Goal: Information Seeking & Learning: Learn about a topic

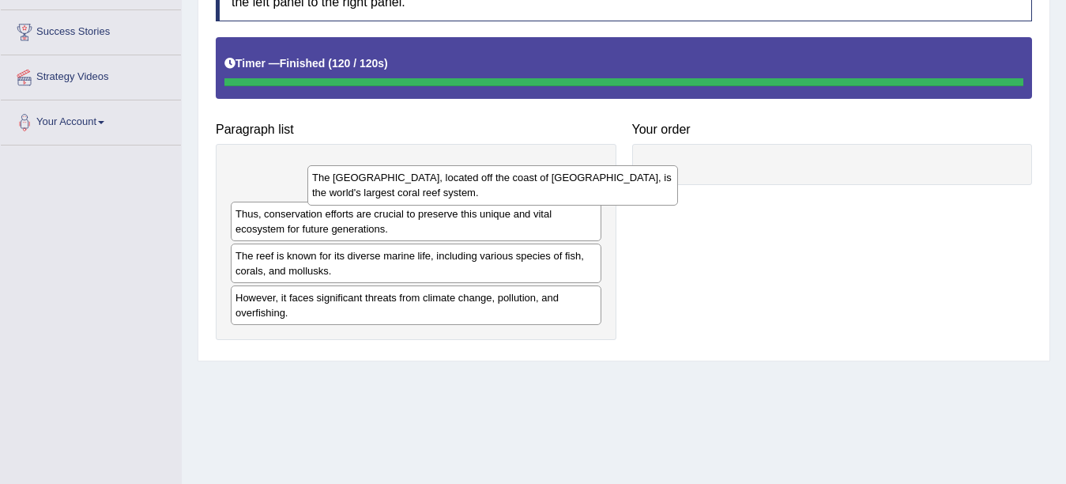
drag, startPoint x: 495, startPoint y: 186, endPoint x: 572, endPoint y: 193, distance: 76.9
click at [572, 193] on div "The [GEOGRAPHIC_DATA], located off the coast of [GEOGRAPHIC_DATA], is the world…" at bounding box center [492, 185] width 371 height 40
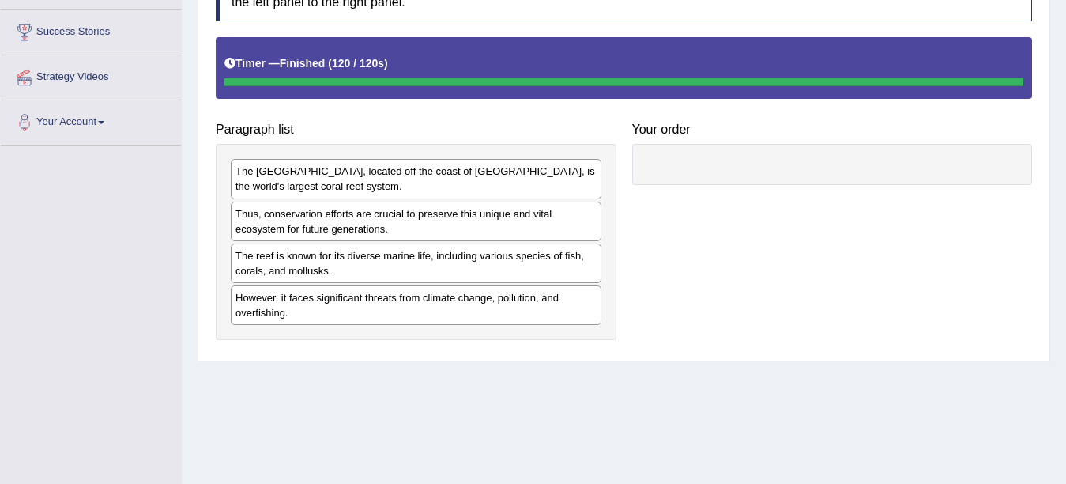
click at [477, 177] on div "The [GEOGRAPHIC_DATA], located off the coast of [GEOGRAPHIC_DATA], is the world…" at bounding box center [416, 179] width 371 height 40
click at [469, 177] on div "The [GEOGRAPHIC_DATA], located off the coast of [GEOGRAPHIC_DATA], is the world…" at bounding box center [416, 179] width 371 height 40
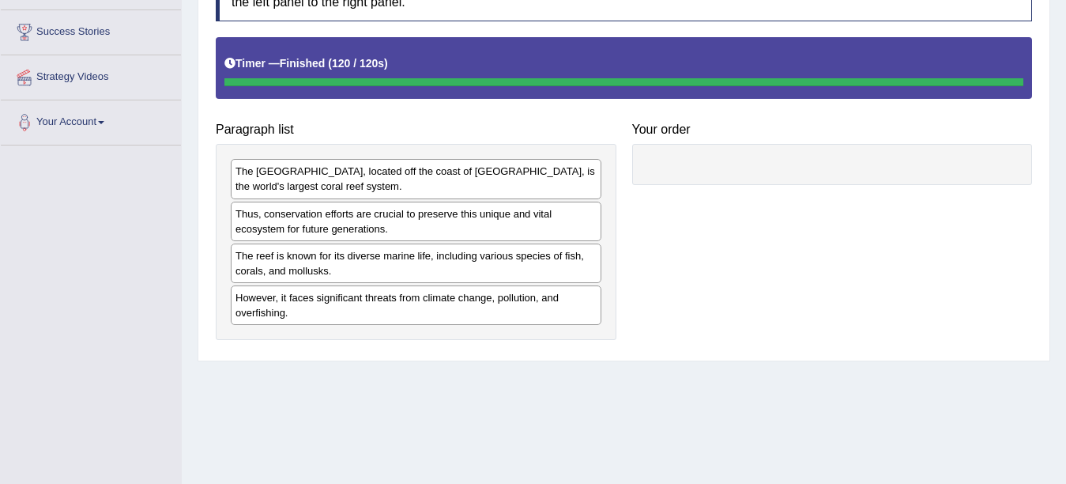
click at [473, 134] on h4 "Paragraph list" at bounding box center [416, 129] width 401 height 14
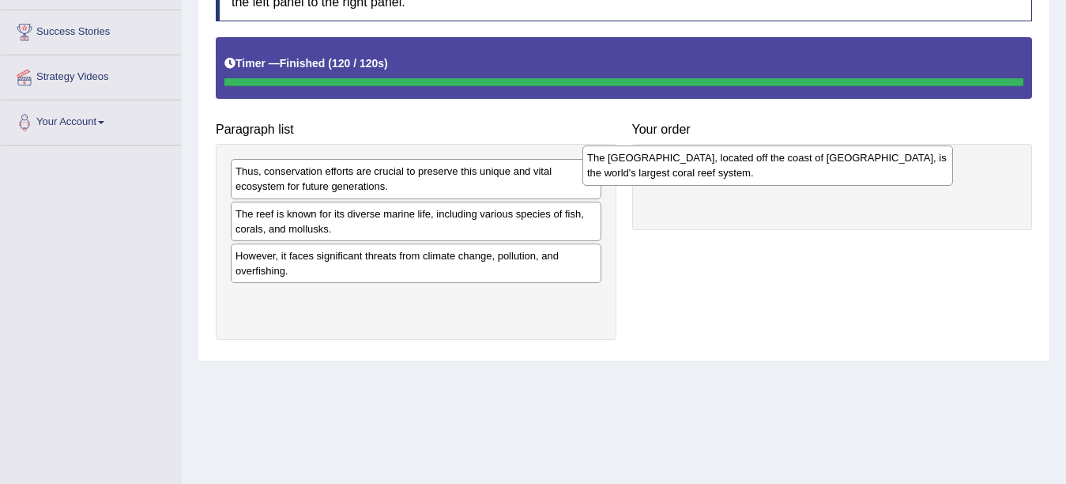
drag, startPoint x: 342, startPoint y: 183, endPoint x: 694, endPoint y: 170, distance: 351.9
click at [694, 170] on div "The [GEOGRAPHIC_DATA], located off the coast of [GEOGRAPHIC_DATA], is the world…" at bounding box center [767, 165] width 371 height 40
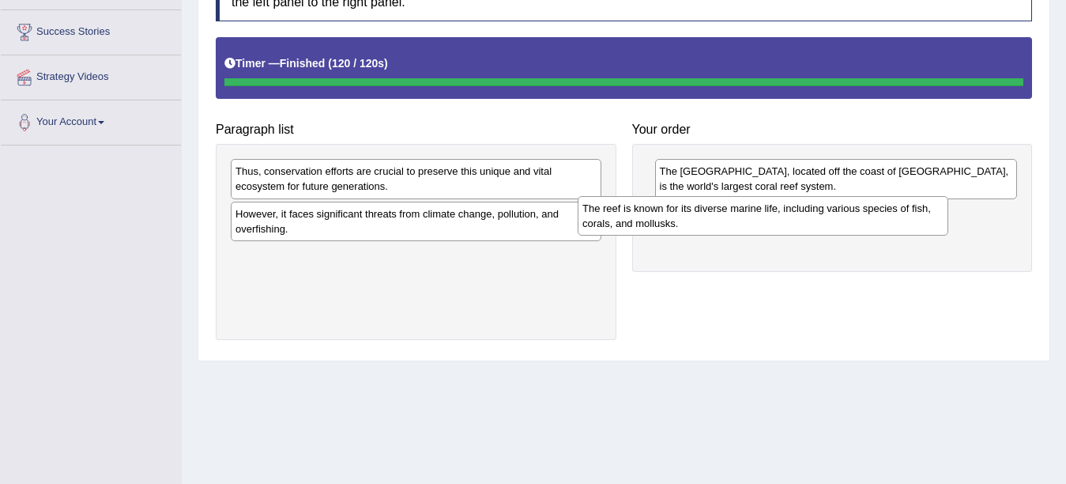
drag, startPoint x: 354, startPoint y: 232, endPoint x: 701, endPoint y: 227, distance: 346.9
click at [701, 227] on div "The reef is known for its diverse marine life, including various species of fis…" at bounding box center [763, 216] width 371 height 40
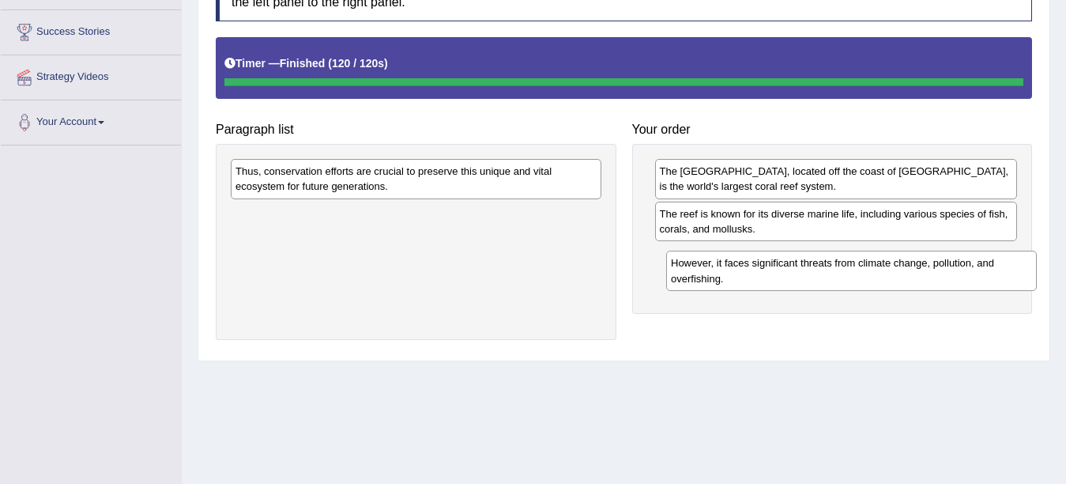
drag, startPoint x: 286, startPoint y: 235, endPoint x: 715, endPoint y: 284, distance: 431.8
click at [715, 284] on div "However, it faces significant threats from climate change, pollution, and overf…" at bounding box center [851, 270] width 371 height 40
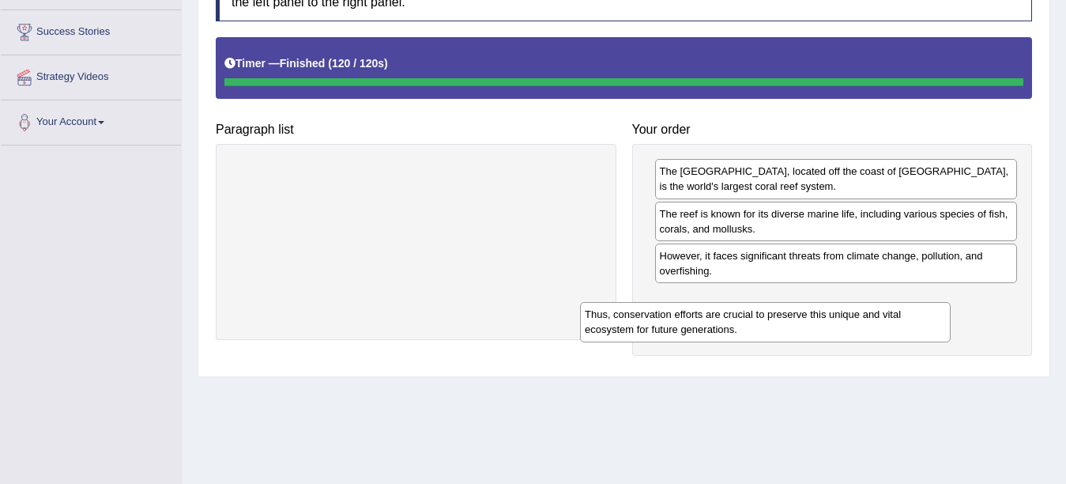
drag, startPoint x: 423, startPoint y: 179, endPoint x: 769, endPoint y: 322, distance: 374.5
click at [769, 322] on div "Thus, conservation efforts are crucial to preserve this unique and vital ecosys…" at bounding box center [765, 322] width 371 height 40
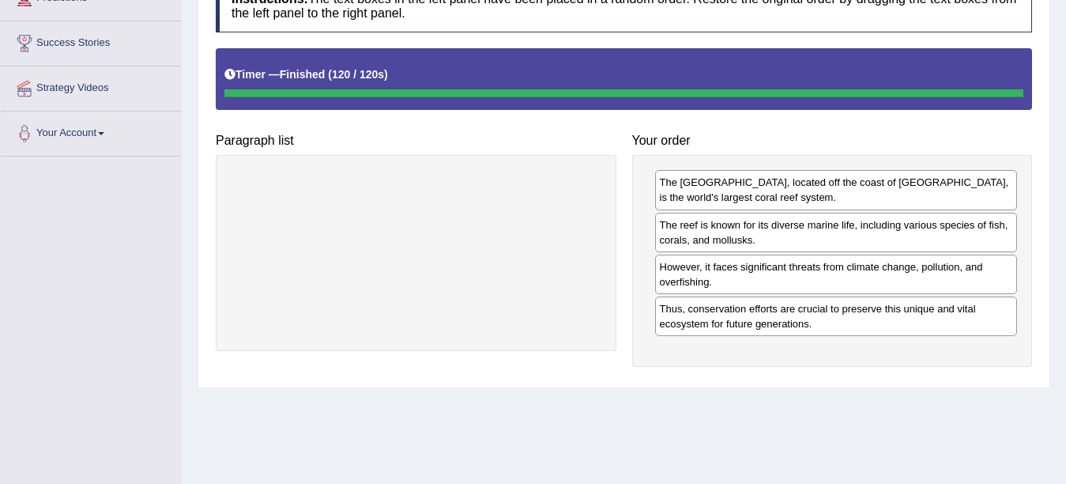
scroll to position [105, 0]
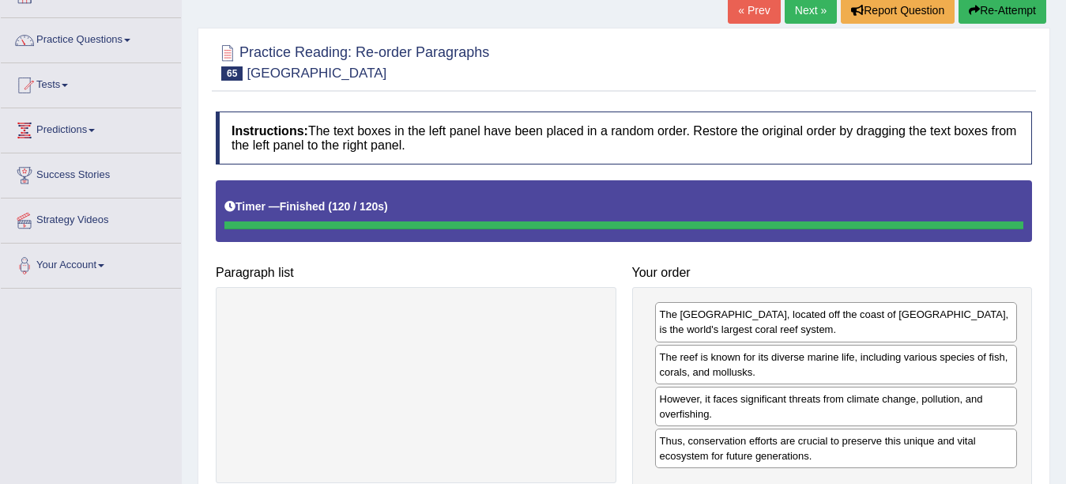
click at [1009, 10] on button "Re-Attempt" at bounding box center [1003, 10] width 88 height 27
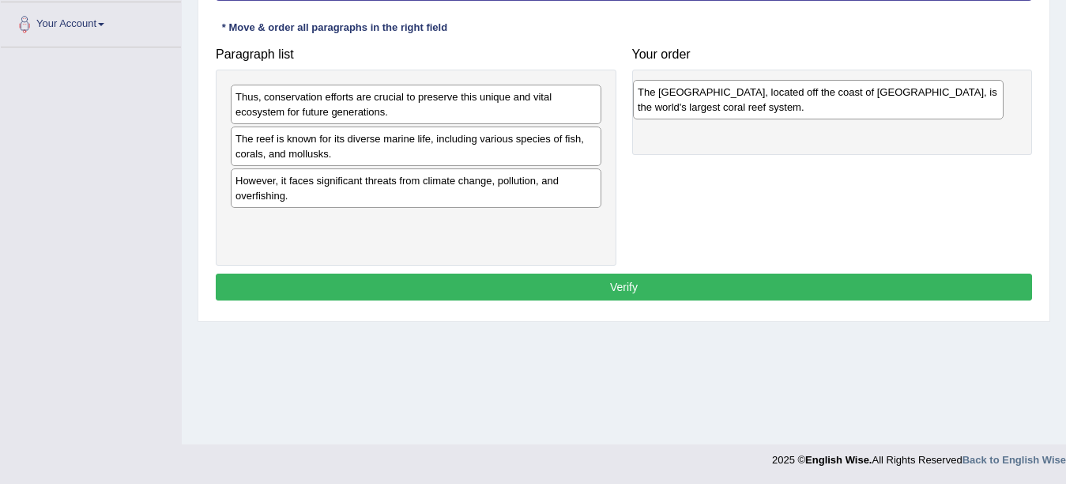
click at [761, 103] on div "The [GEOGRAPHIC_DATA], located off the coast of [GEOGRAPHIC_DATA], is the world…" at bounding box center [818, 100] width 371 height 40
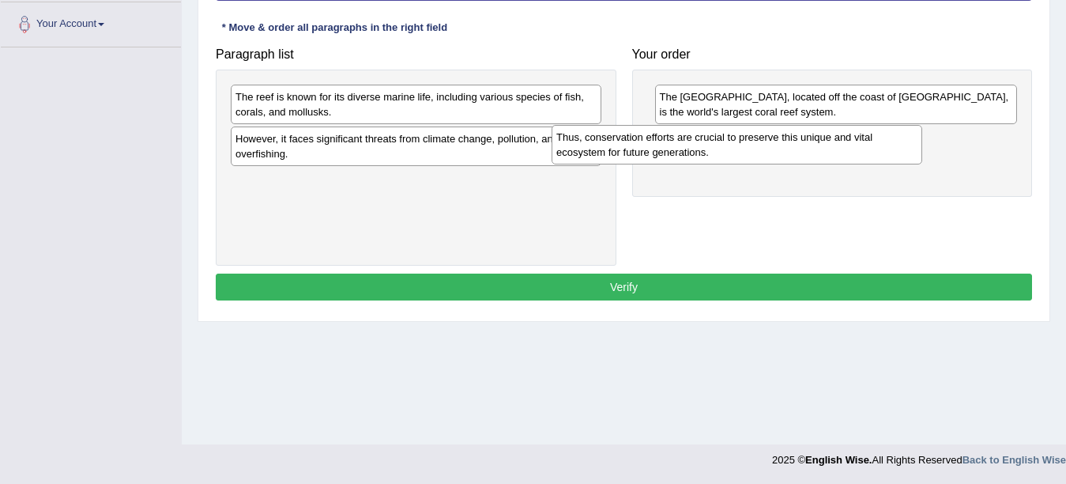
drag, startPoint x: 458, startPoint y: 92, endPoint x: 779, endPoint y: 132, distance: 324.1
click at [779, 132] on div "Thus, conservation efforts are crucial to preserve this unique and vital ecosys…" at bounding box center [737, 145] width 371 height 40
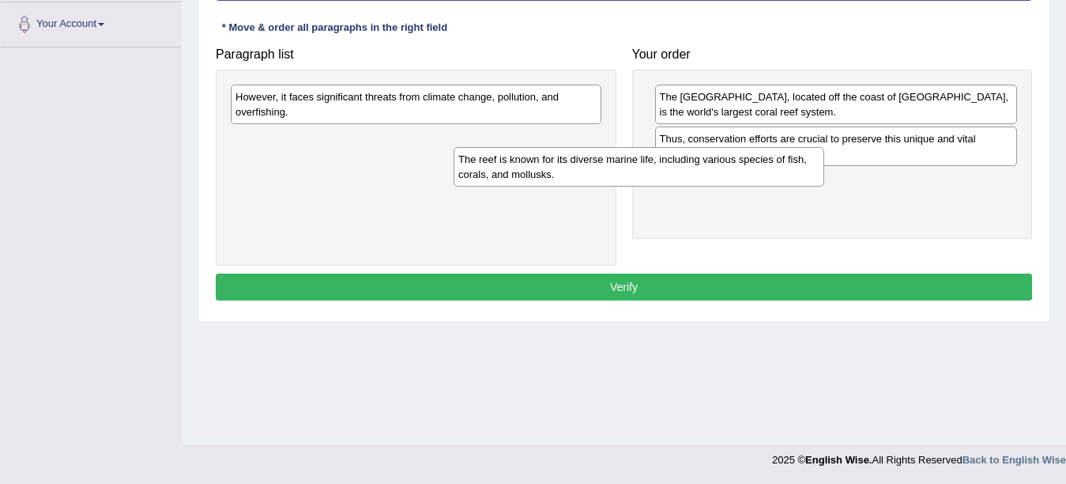
drag, startPoint x: 416, startPoint y: 93, endPoint x: 639, endPoint y: 156, distance: 231.4
click at [639, 156] on div "The reef is known for its diverse marine life, including various species of fis…" at bounding box center [639, 167] width 371 height 40
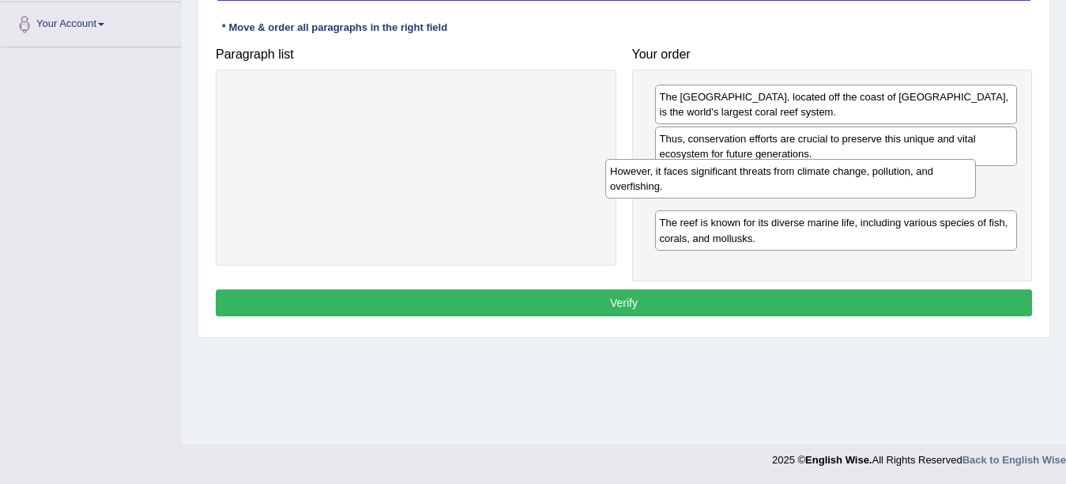
drag, startPoint x: 298, startPoint y: 99, endPoint x: 673, endPoint y: 172, distance: 382.5
click at [673, 172] on div "However, it faces significant threats from climate change, pollution, and overf…" at bounding box center [790, 179] width 371 height 40
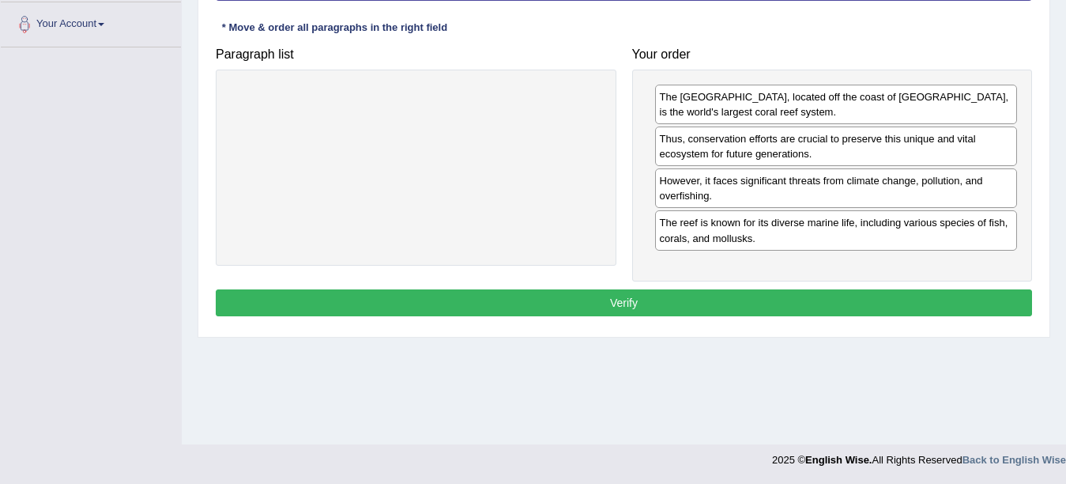
click at [597, 305] on button "Verify" at bounding box center [624, 302] width 816 height 27
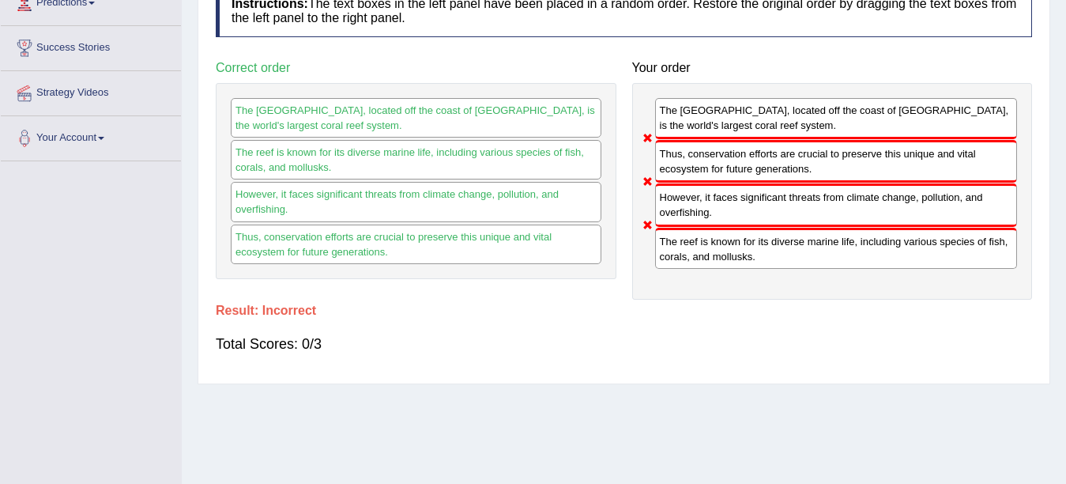
scroll to position [211, 0]
